Goal: Task Accomplishment & Management: Manage account settings

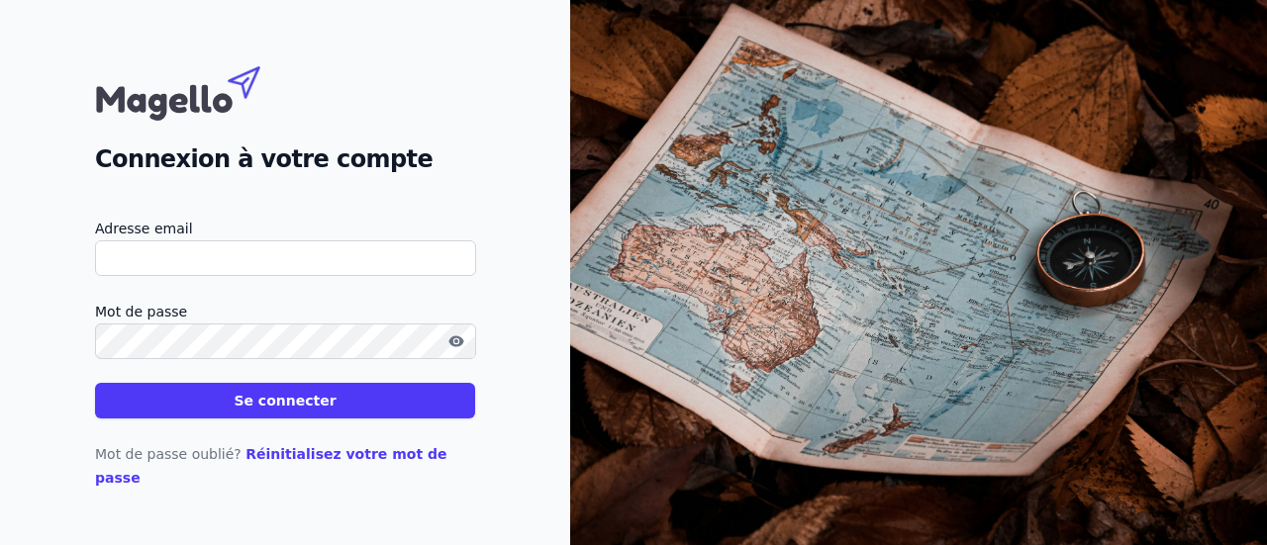
drag, startPoint x: 0, startPoint y: 0, endPoint x: 315, endPoint y: 273, distance: 416.7
click at [315, 273] on input "Adresse email" at bounding box center [285, 259] width 381 height 36
type input "[EMAIL_ADDRESS][DOMAIN_NAME]"
click at [95, 383] on button "Se connecter" at bounding box center [285, 401] width 380 height 36
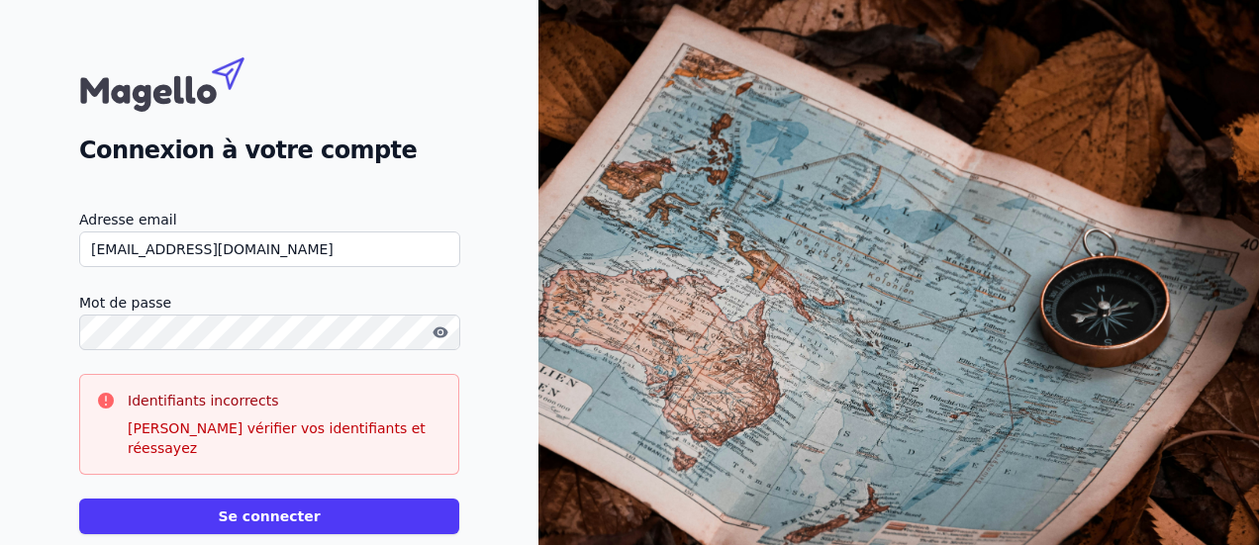
click at [456, 342] on button "button" at bounding box center [441, 333] width 32 height 24
click at [228, 499] on button "Se connecter" at bounding box center [269, 517] width 380 height 36
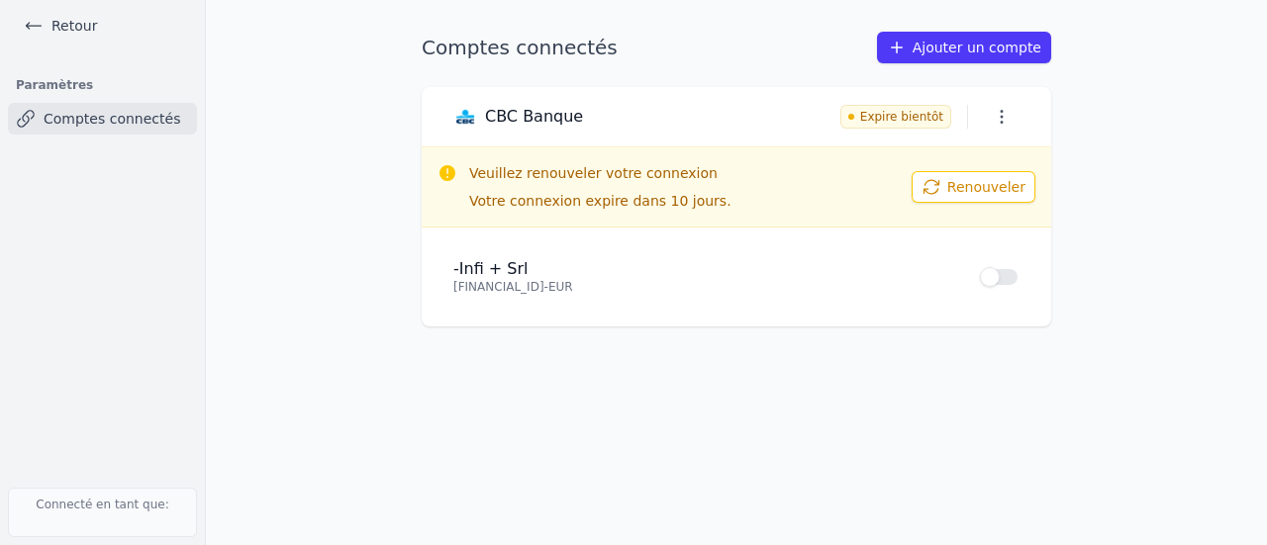
click at [762, 334] on div "Comptes connectés Ajouter un compte CBC Banque Expire bientôt Veuillez renouvel…" at bounding box center [736, 273] width 693 height 482
click at [772, 300] on li "- Infi + Srl [FINANCIAL_ID] - EUR Use setting" at bounding box center [736, 276] width 566 height 67
click at [993, 277] on button "Use setting" at bounding box center [1000, 277] width 40 height 20
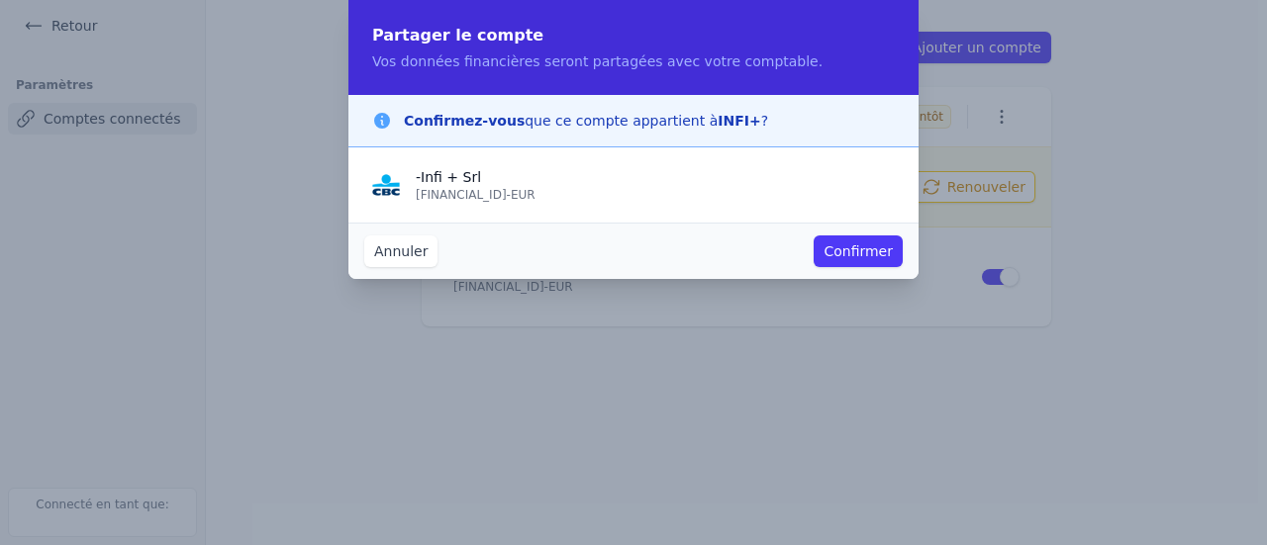
click at [837, 244] on button "Confirmer" at bounding box center [858, 252] width 89 height 32
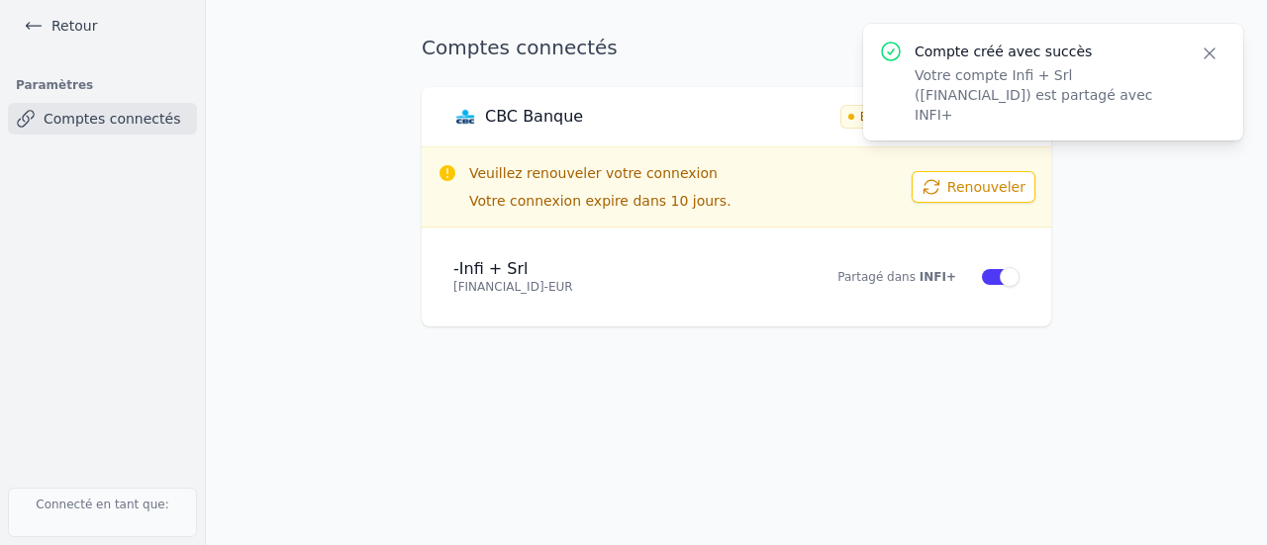
click at [1202, 61] on icon "button" at bounding box center [1210, 54] width 20 height 20
